Goal: Check status: Check status

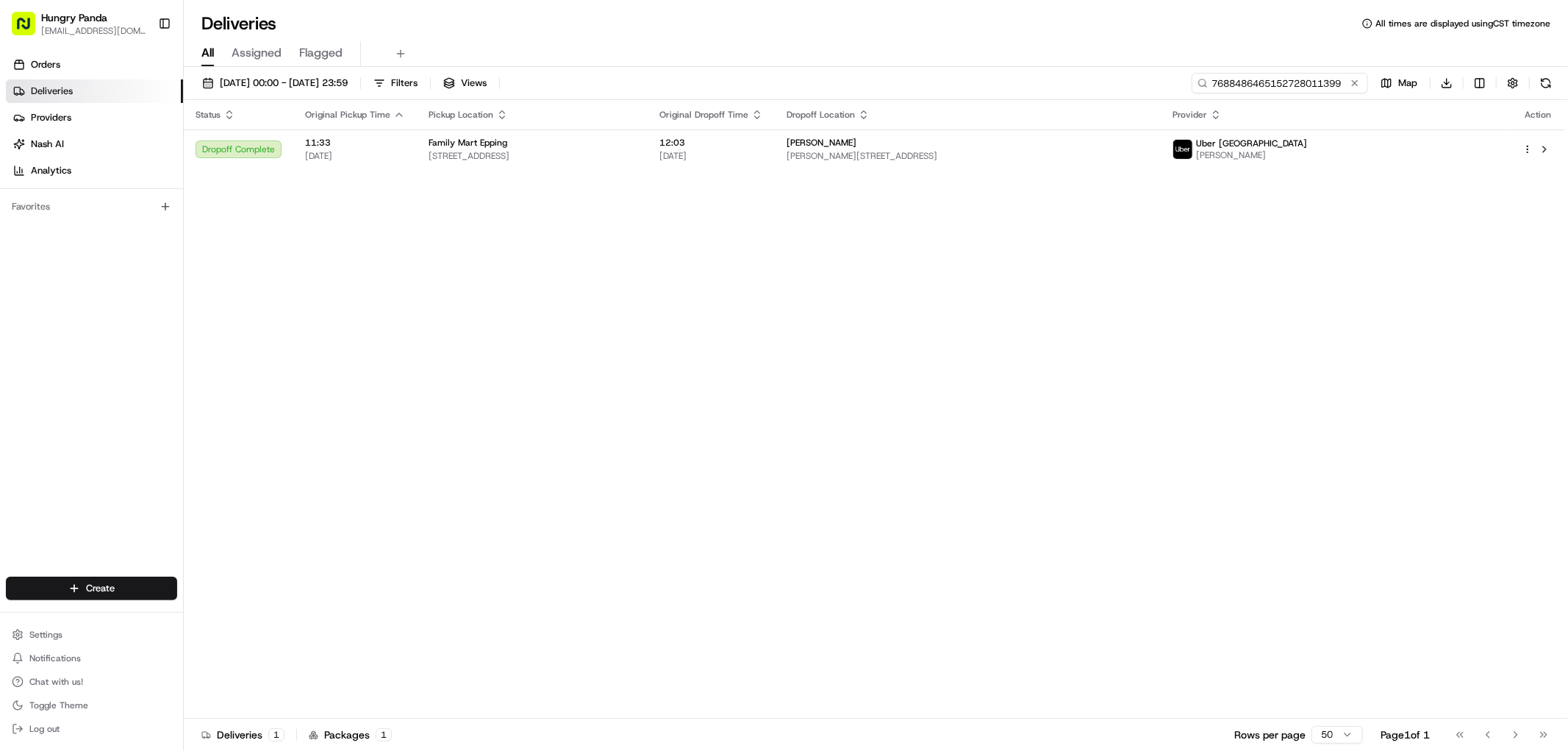
click at [1306, 83] on input "7688486465152728011399" at bounding box center [1280, 83] width 177 height 20
paste input "0293448495353733111197"
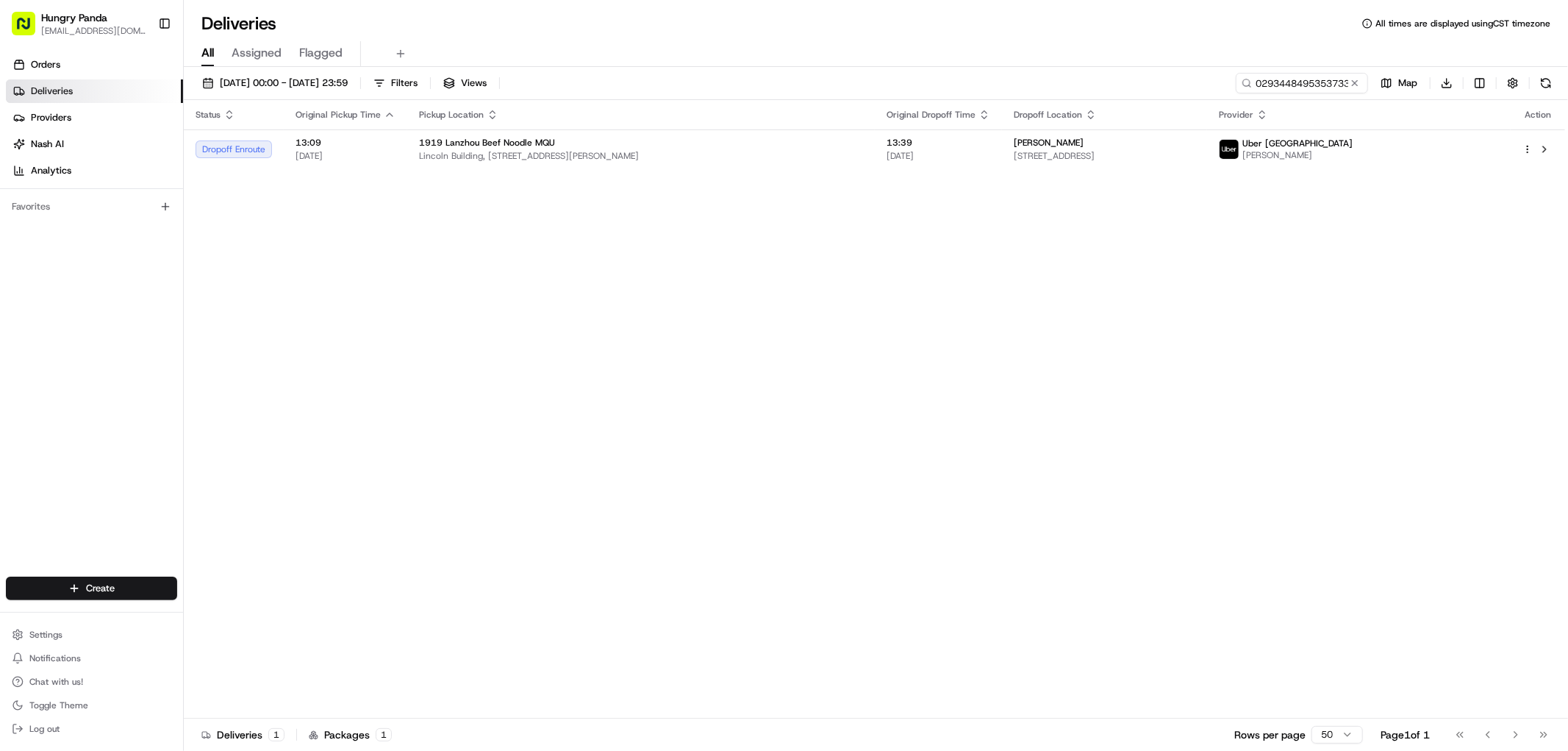
click at [1155, 173] on div "Status Original Pickup Time Pickup Location Original Dropoff Time Dropoff Locat…" at bounding box center [875, 408] width 1382 height 618
click at [1168, 156] on span "[STREET_ADDRESS]" at bounding box center [1105, 156] width 181 height 12
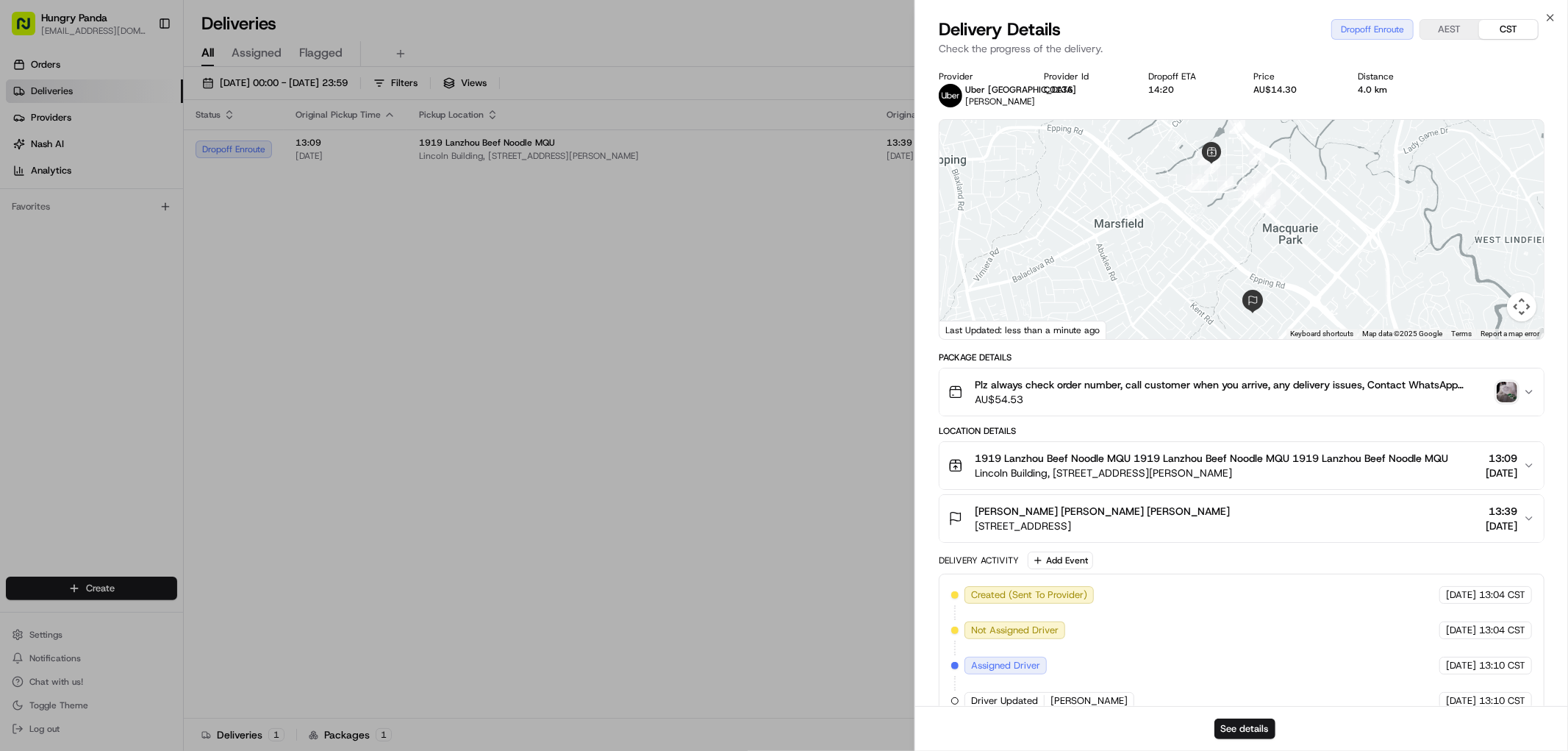
drag, startPoint x: 1195, startPoint y: 203, endPoint x: 1120, endPoint y: 265, distance: 97.3
click at [1123, 261] on div at bounding box center [1242, 229] width 604 height 220
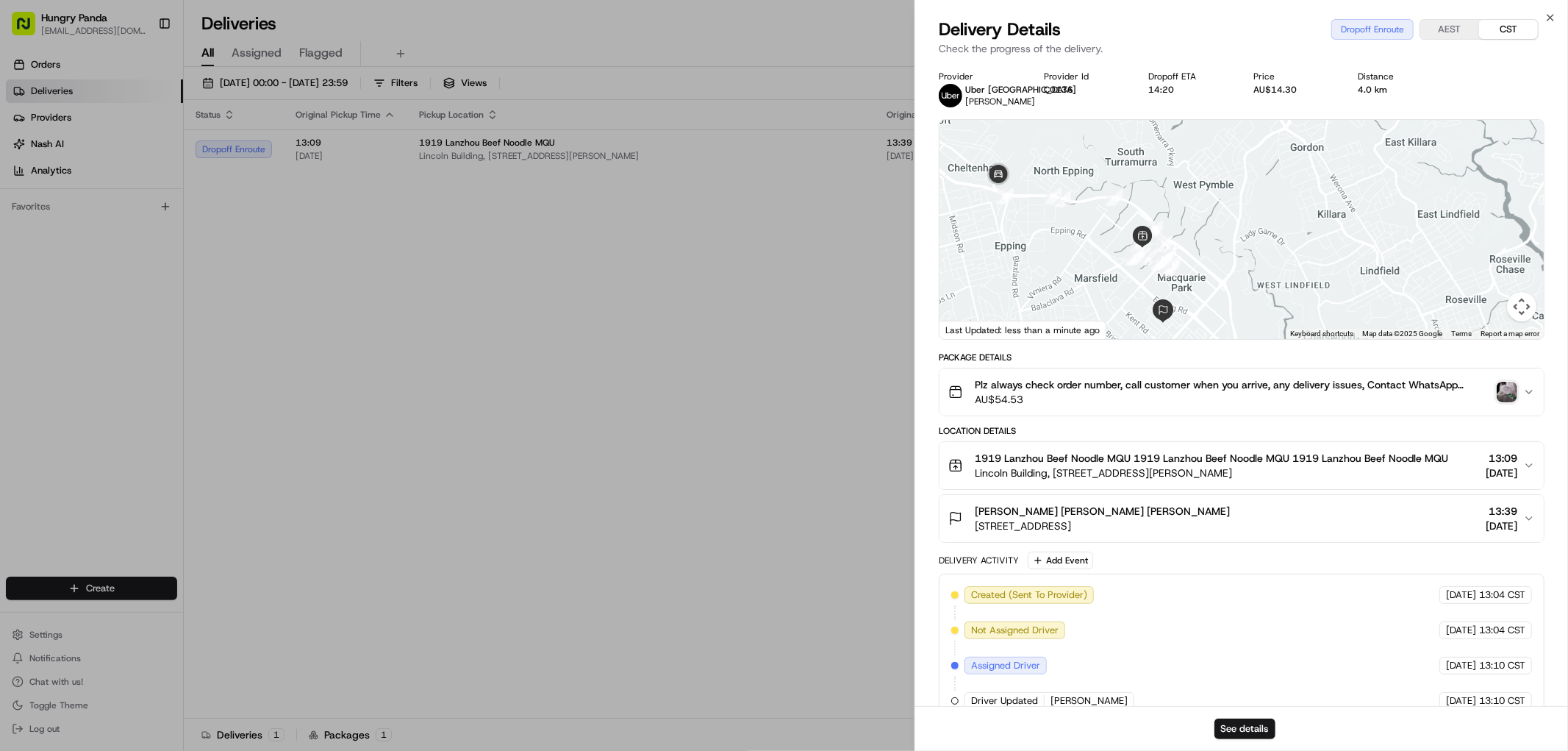
drag, startPoint x: 1226, startPoint y: 250, endPoint x: 1244, endPoint y: 259, distance: 20.1
click at [1244, 259] on div at bounding box center [1242, 229] width 604 height 220
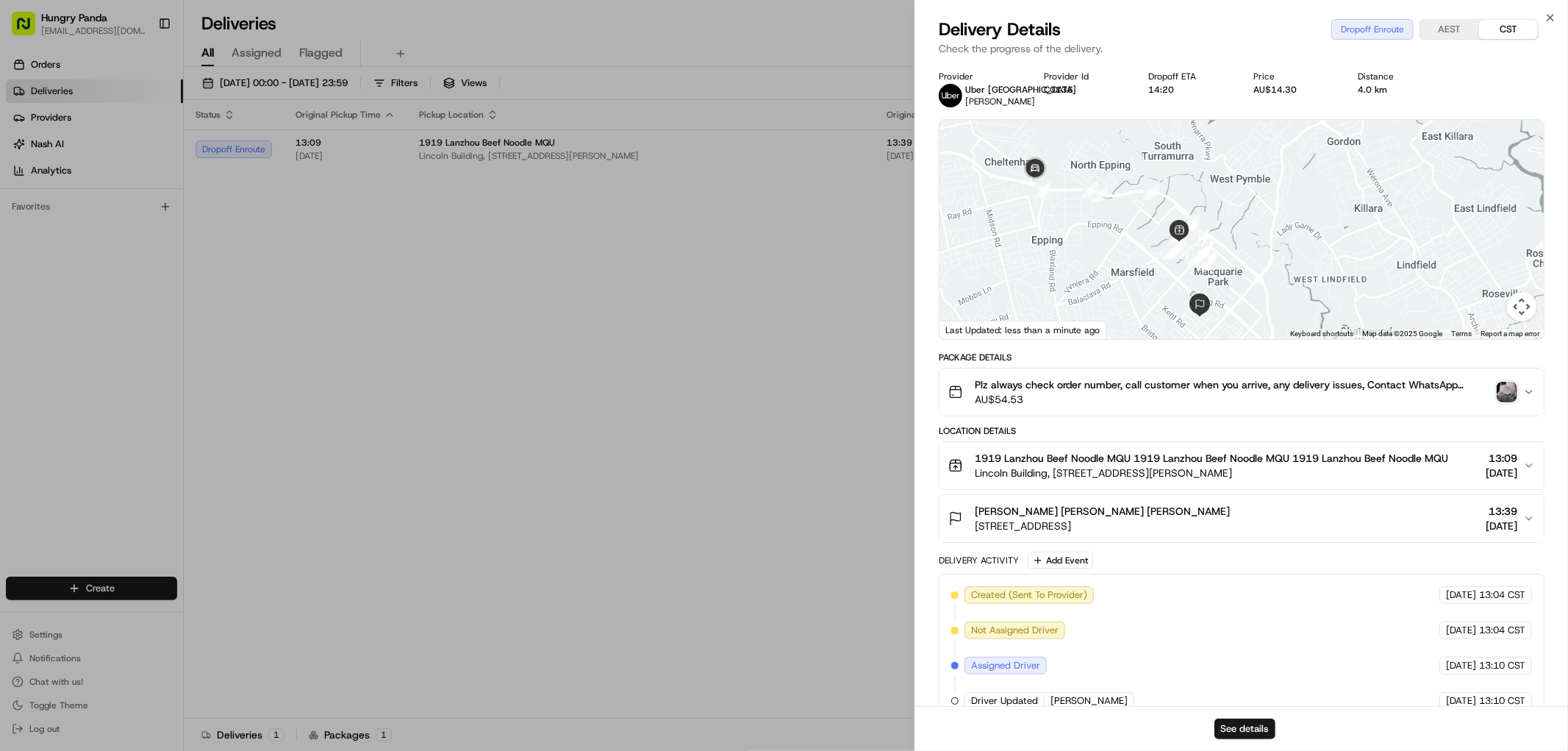
drag, startPoint x: 1123, startPoint y: 263, endPoint x: 1144, endPoint y: 251, distance: 24.2
click at [1144, 251] on div at bounding box center [1242, 229] width 604 height 220
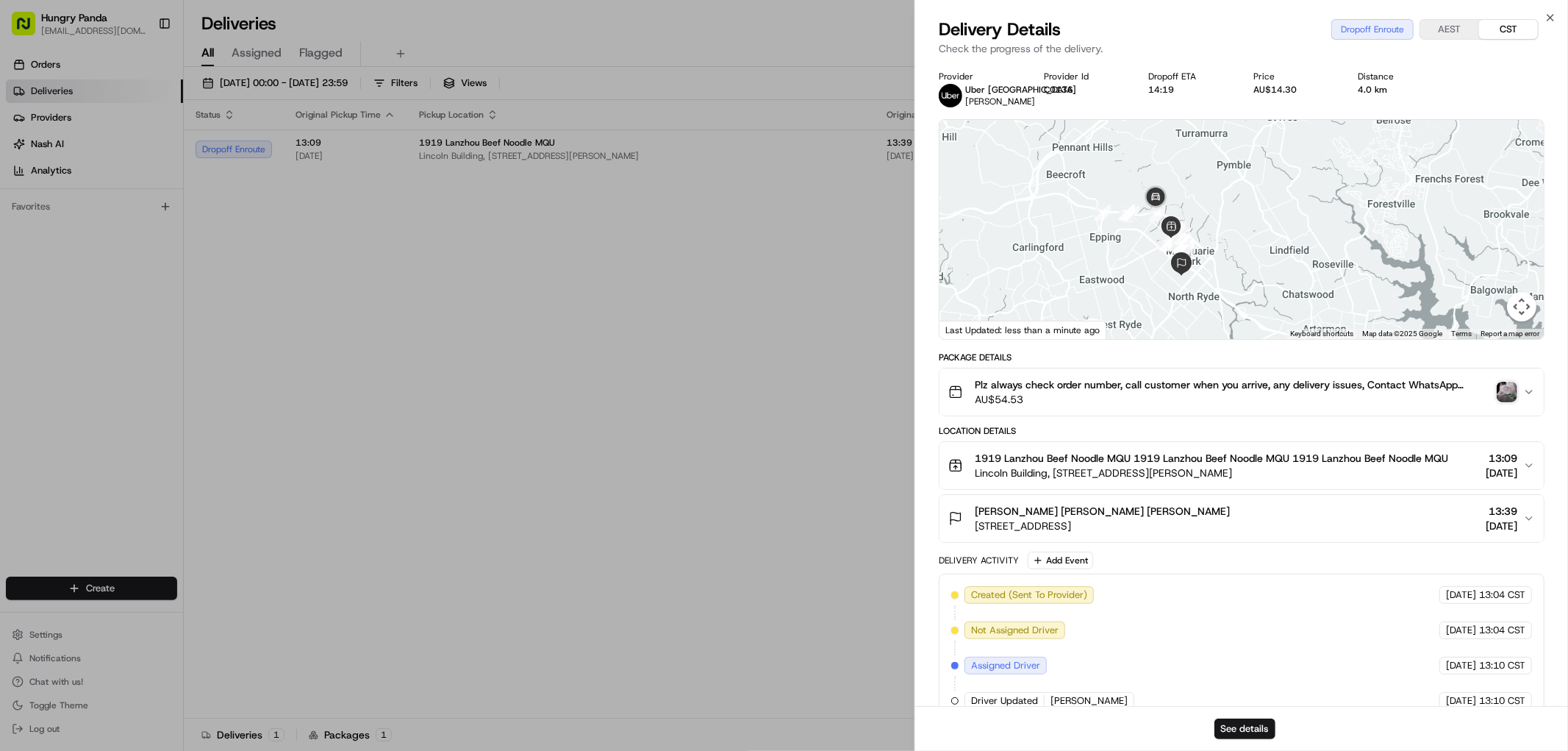
click at [1199, 233] on div at bounding box center [1242, 229] width 604 height 220
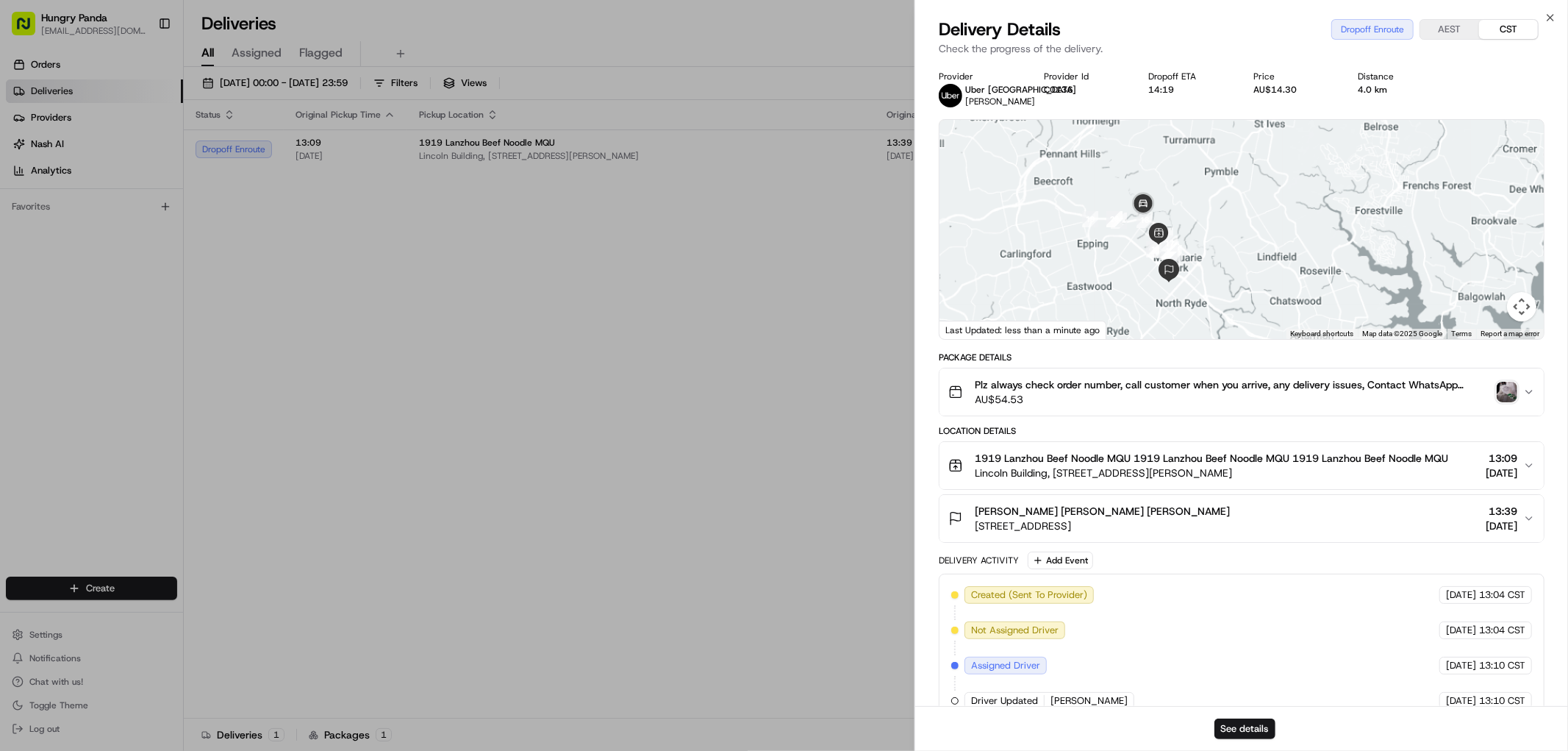
drag, startPoint x: 1206, startPoint y: 238, endPoint x: 1204, endPoint y: 228, distance: 10.2
click at [1204, 228] on div at bounding box center [1242, 229] width 604 height 220
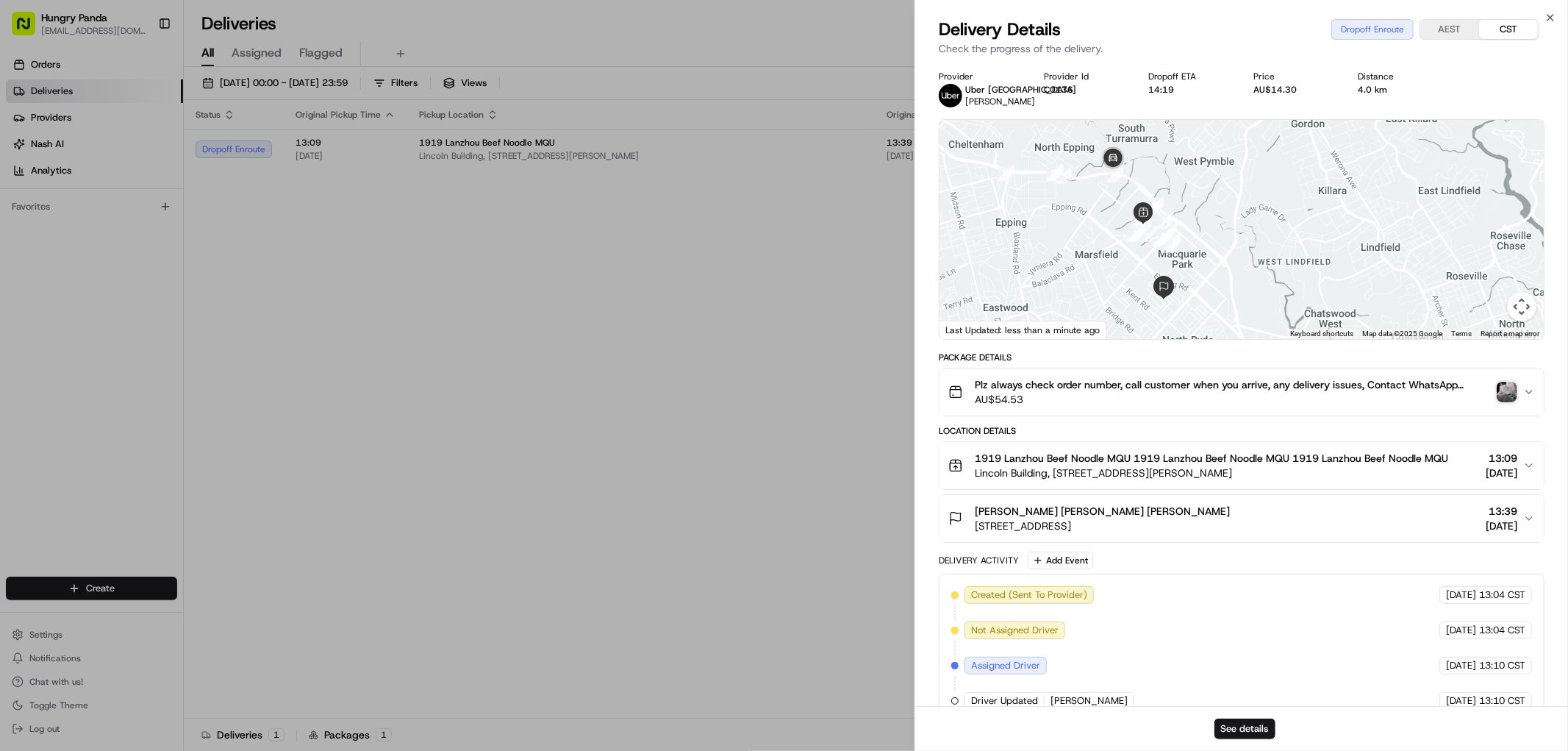
click at [1230, 245] on div at bounding box center [1242, 229] width 604 height 220
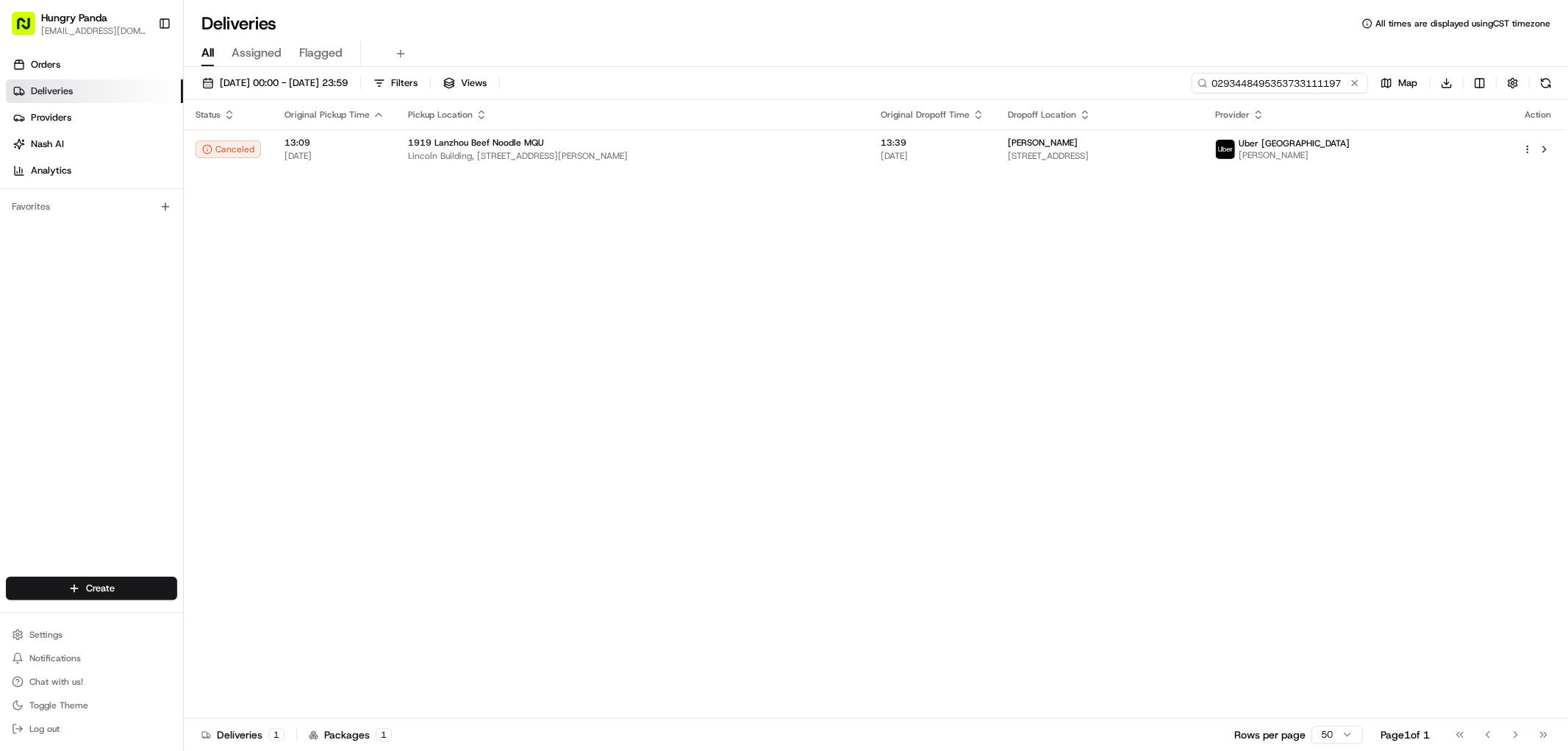
click at [1310, 74] on input "0293448495353733111197" at bounding box center [1280, 83] width 177 height 20
paste input "369944114525375039282"
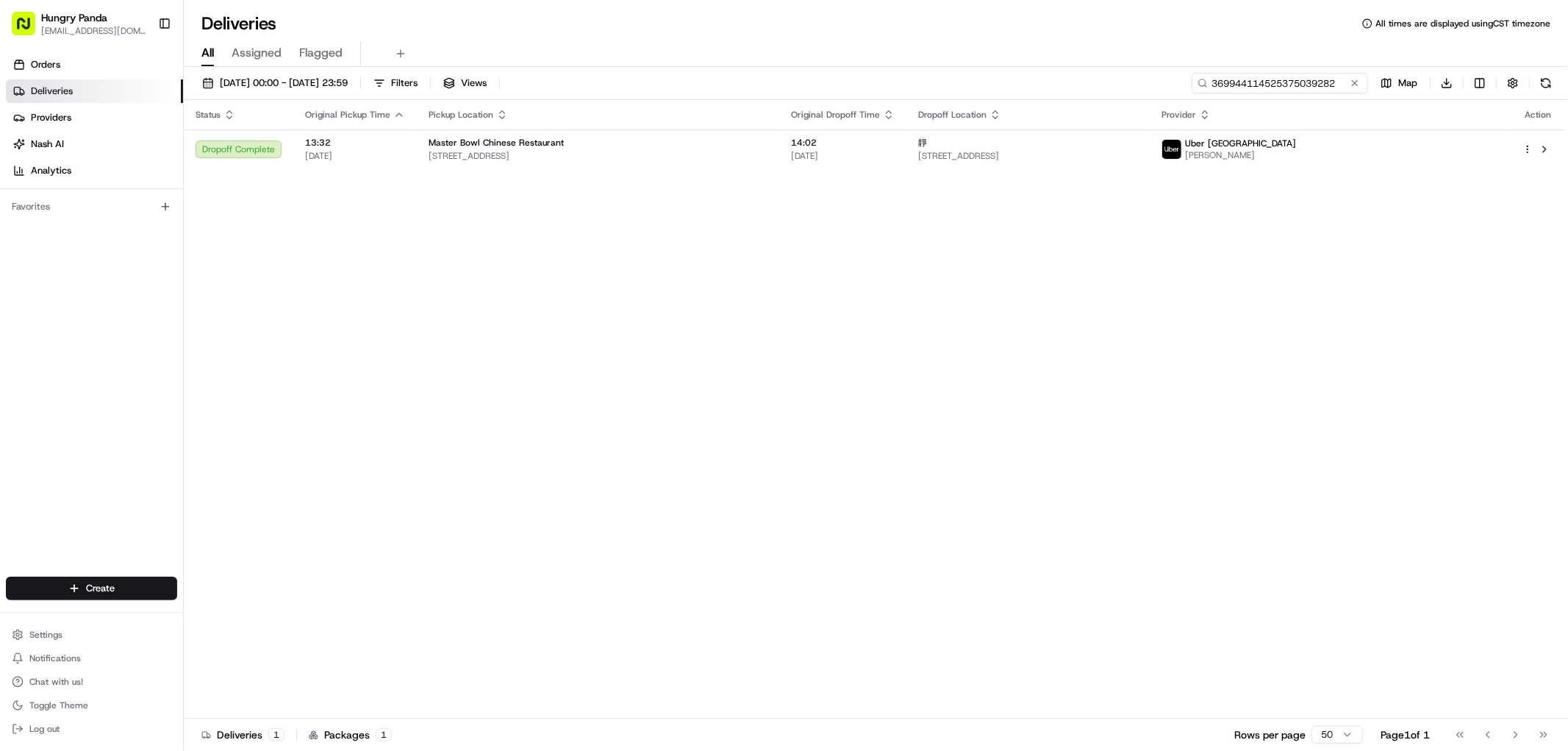
type input "369944114525375039282"
click at [1106, 185] on div "Status Original Pickup Time Pickup Location Original Dropoff Time Dropoff Locat…" at bounding box center [875, 408] width 1382 height 618
click at [1113, 150] on span "[STREET_ADDRESS]" at bounding box center [1028, 156] width 219 height 12
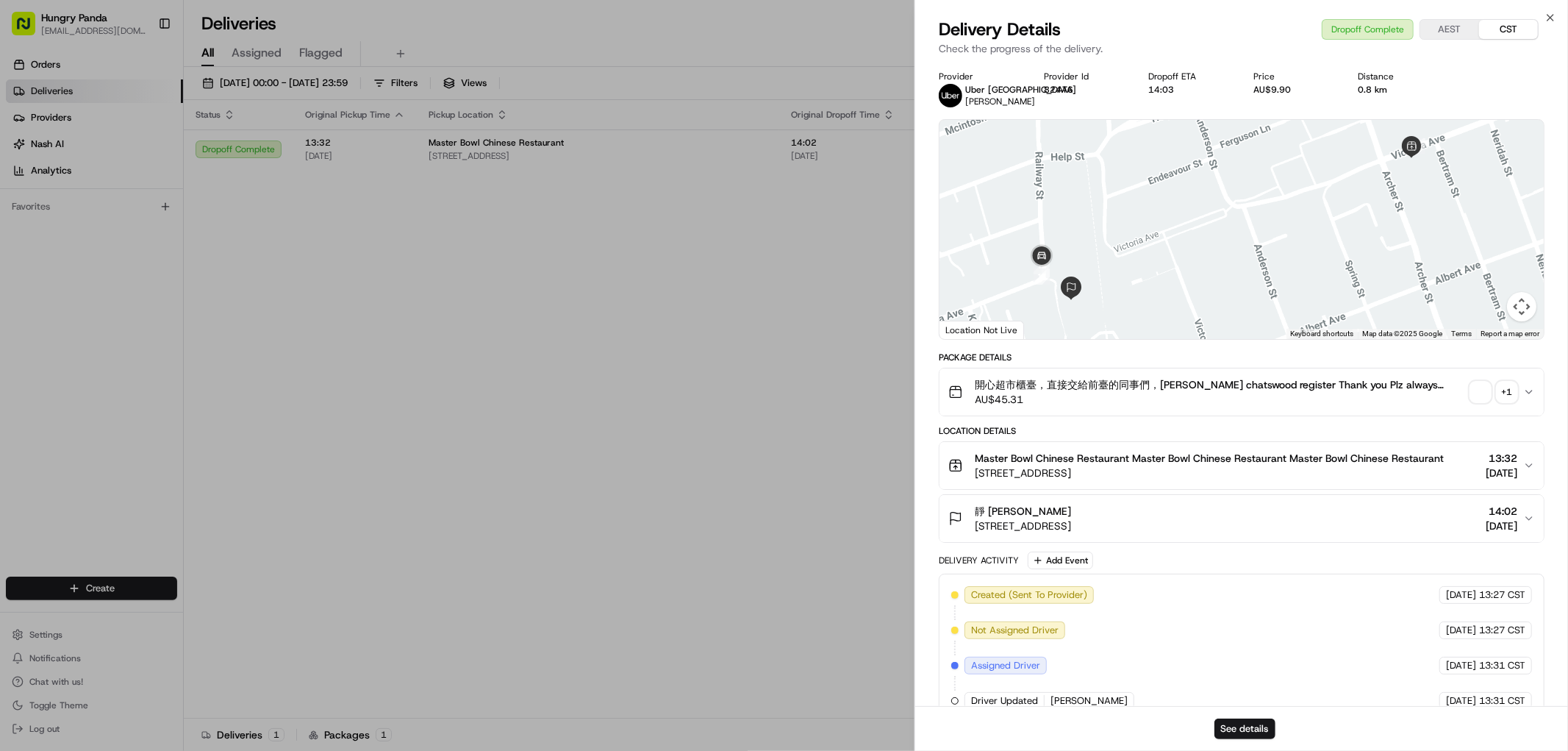
scroll to position [262, 0]
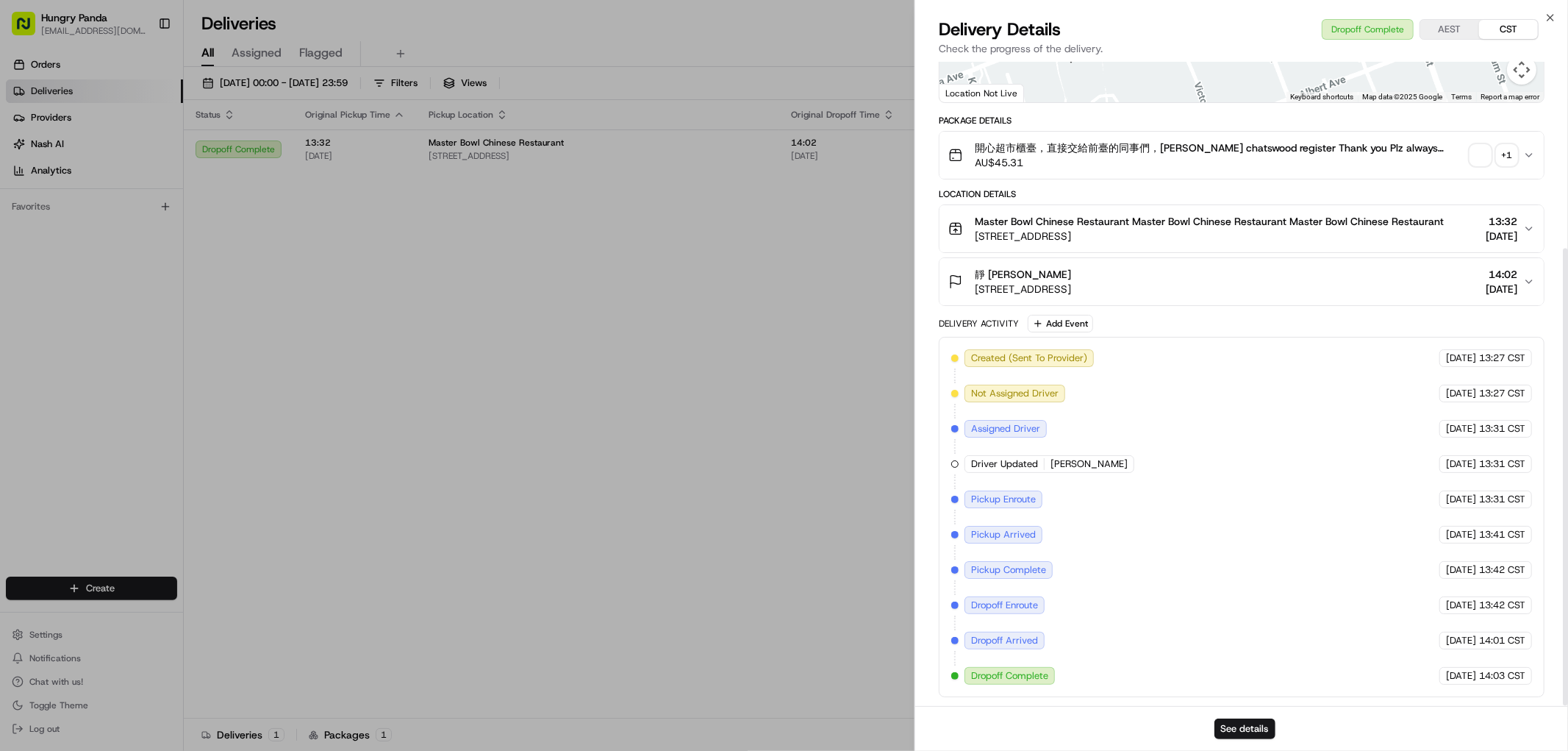
click at [1508, 153] on div "+ 1" at bounding box center [1506, 155] width 20 height 20
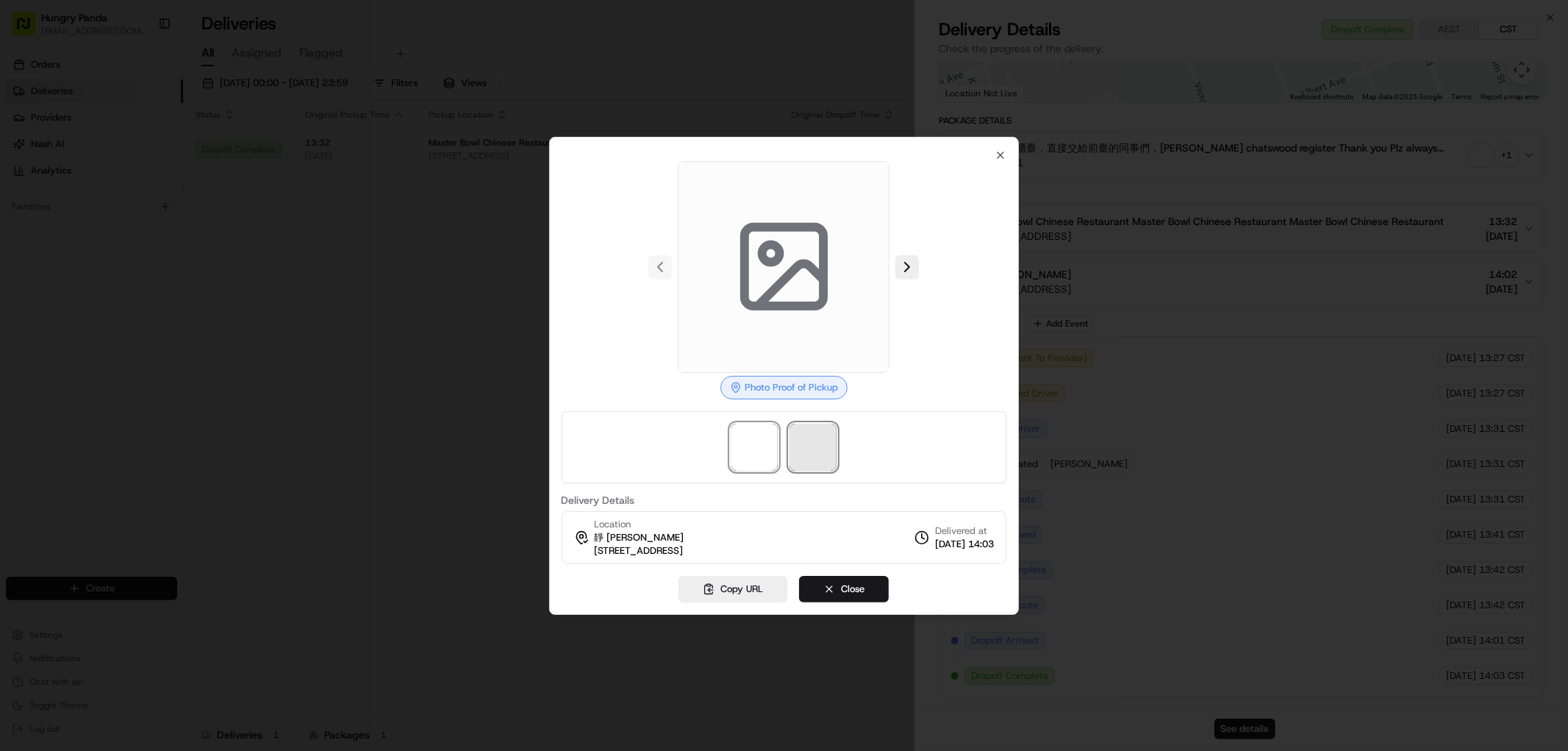
click at [804, 450] on span at bounding box center [813, 447] width 47 height 47
